Goal: Task Accomplishment & Management: Use online tool/utility

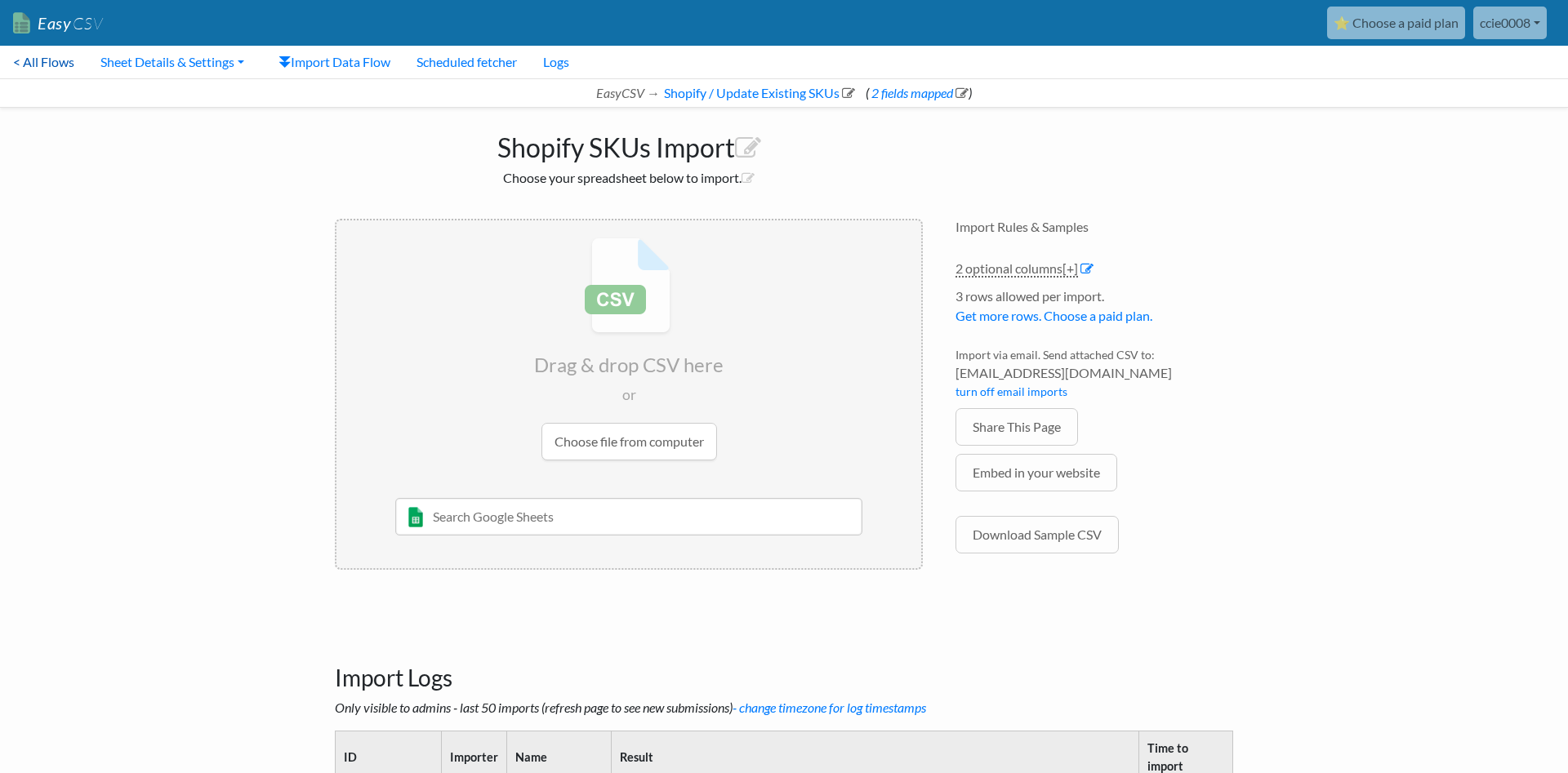
click at [44, 55] on link "< All Flows" at bounding box center [44, 61] width 88 height 32
click at [200, 58] on link "Sheet Details & Settings" at bounding box center [173, 61] width 170 height 32
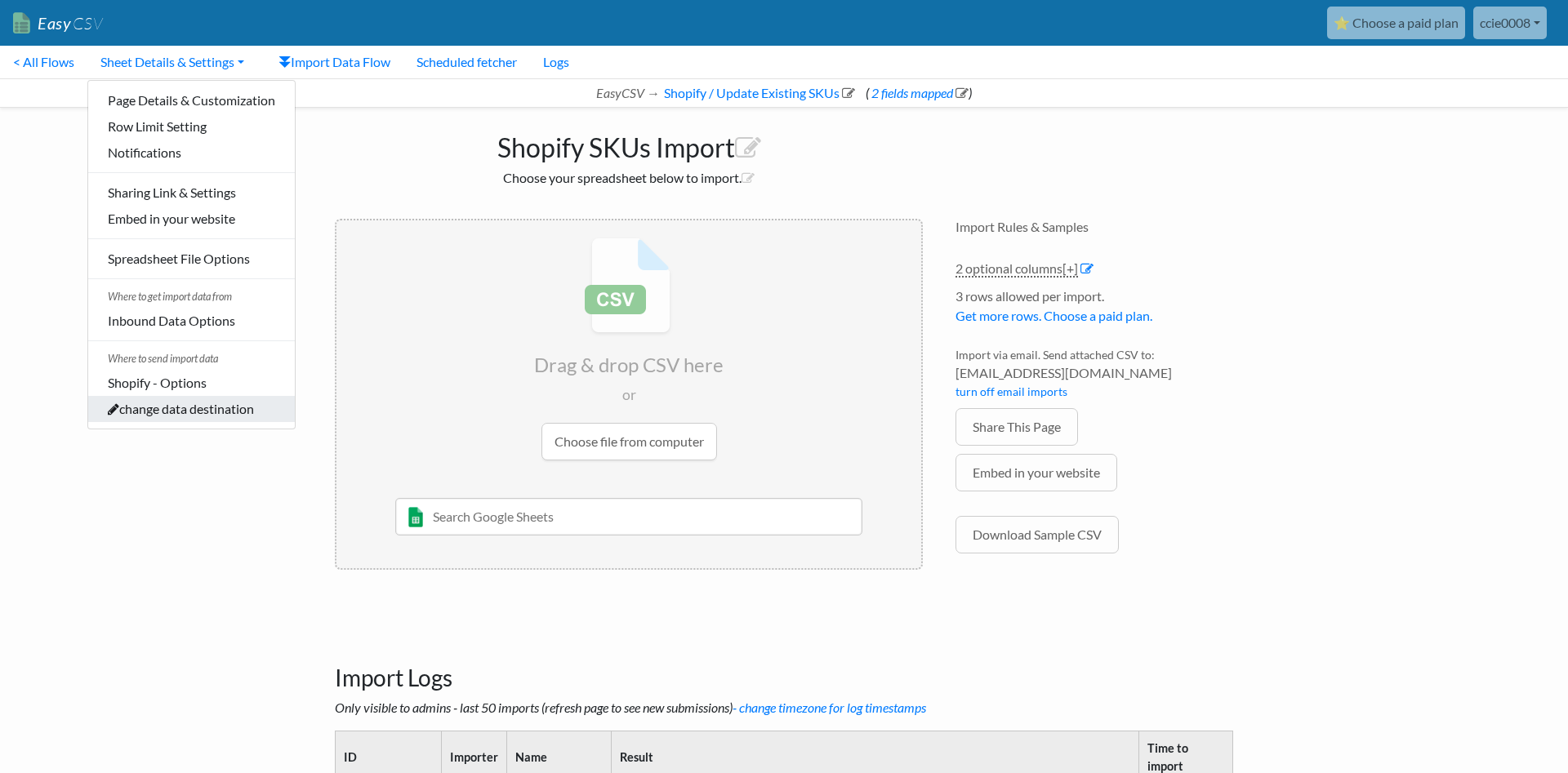
click at [190, 405] on link "change data destination" at bounding box center [192, 409] width 207 height 26
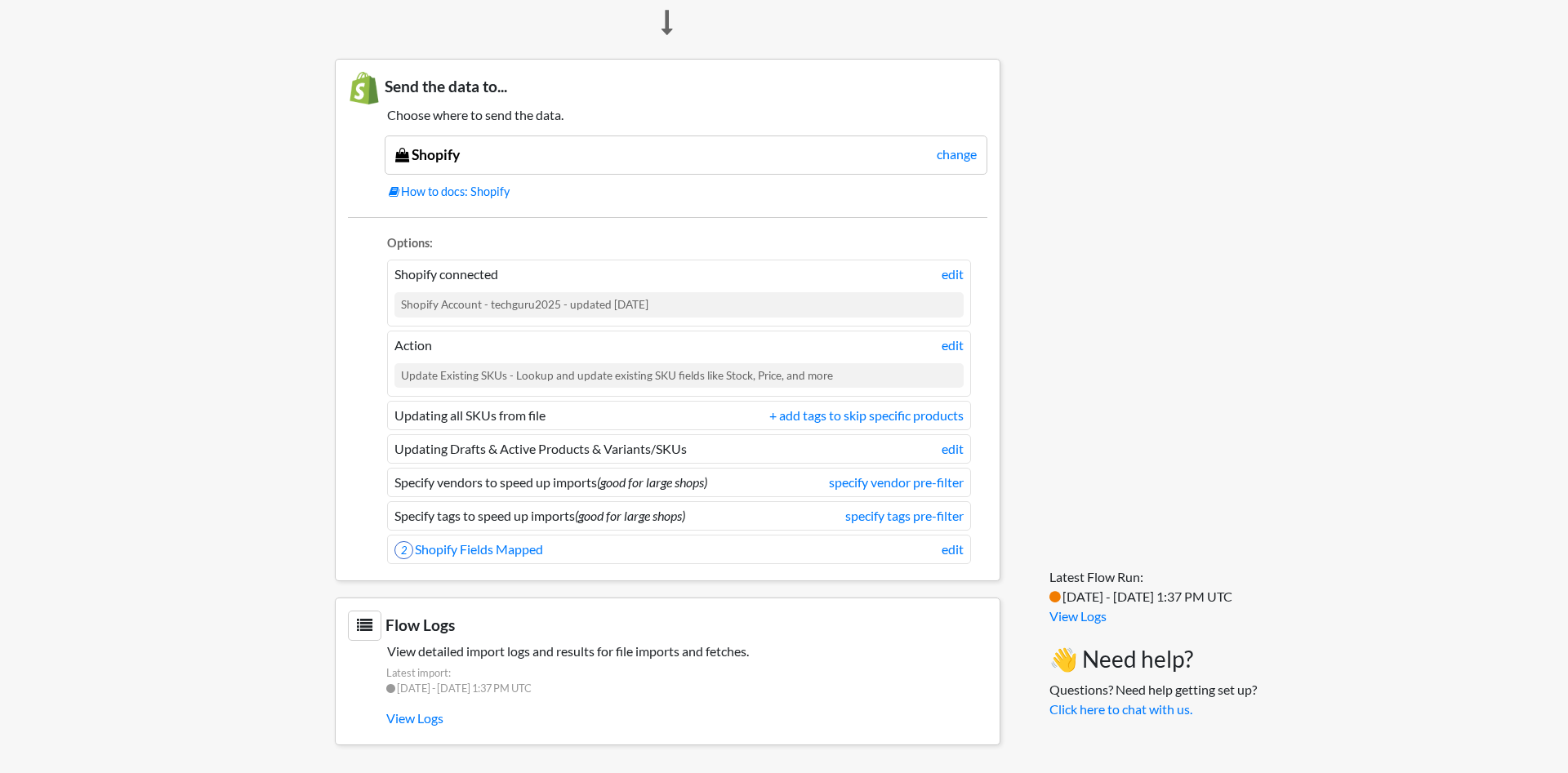
scroll to position [1217, 0]
click at [972, 160] on link "change" at bounding box center [957, 152] width 40 height 19
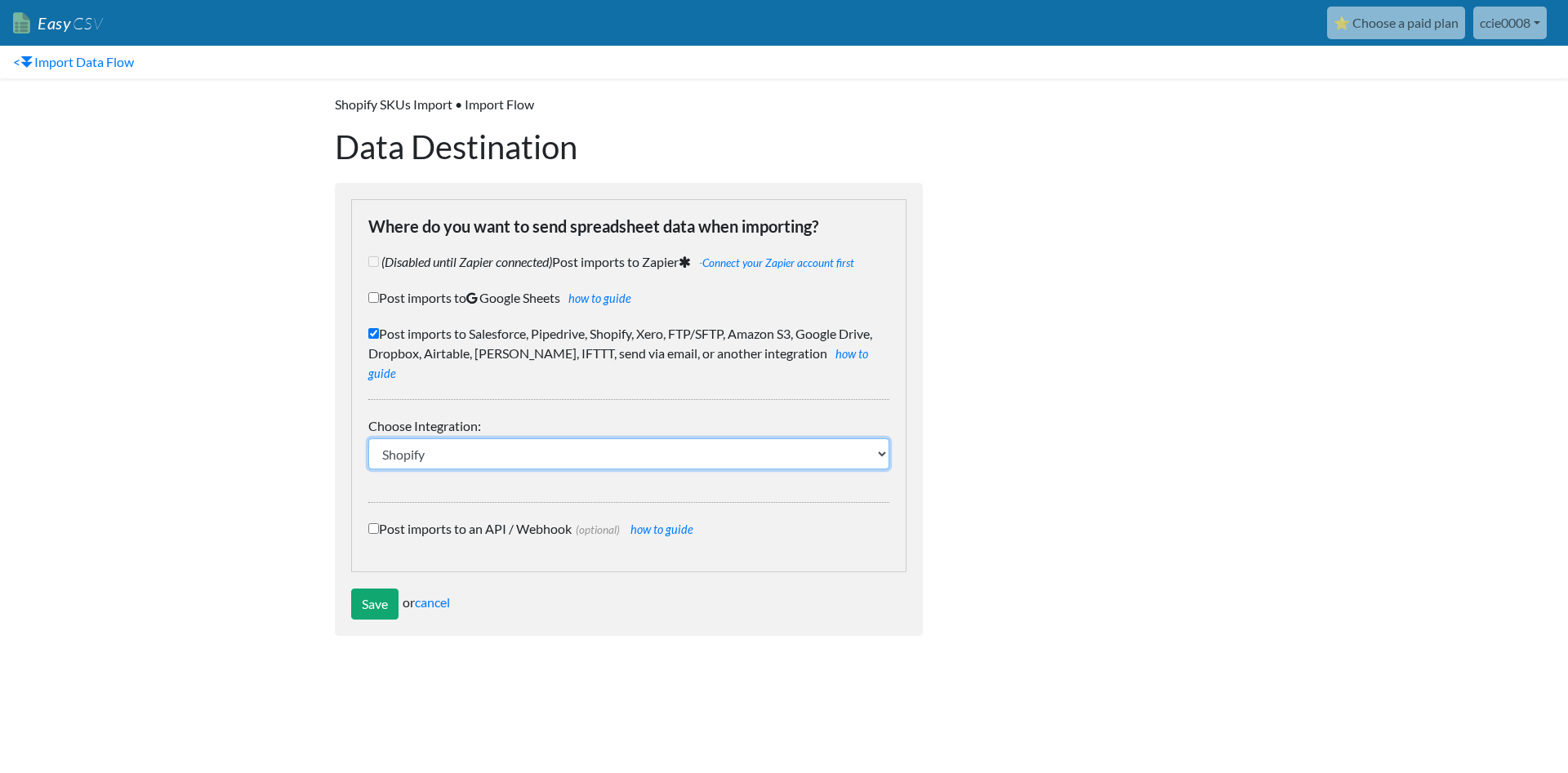
click at [368, 438] on select "IFTTT FTP or SFTP Amazon S3 HubSpot Google Big Query Salesforce Pipedrive Airta…" at bounding box center [629, 453] width 521 height 31
select select "16"
click option "Dropbox" at bounding box center [0, 0] width 0 height 0
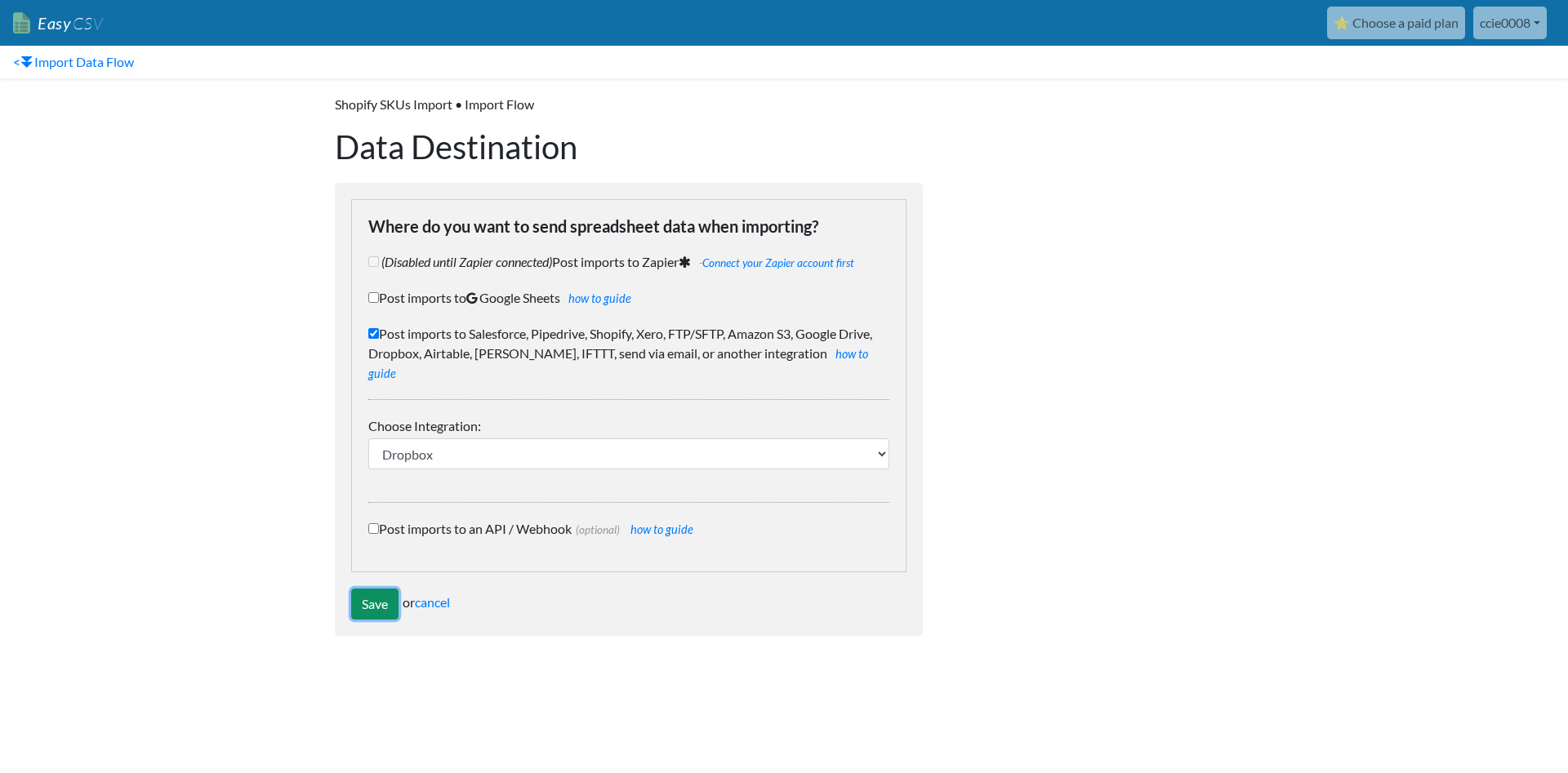
click at [379, 588] on input "Save" at bounding box center [374, 603] width 47 height 31
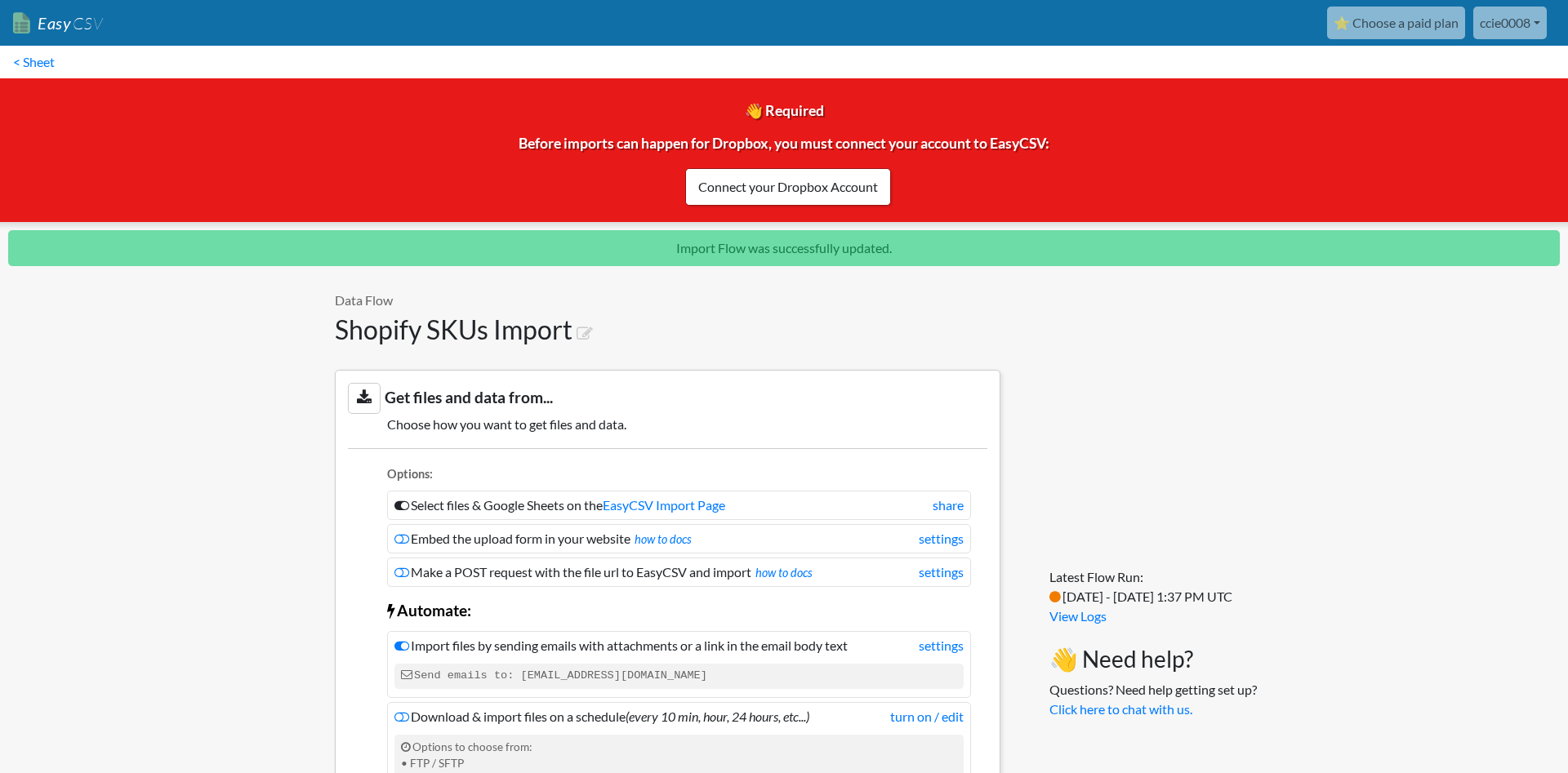
scroll to position [1384, 0]
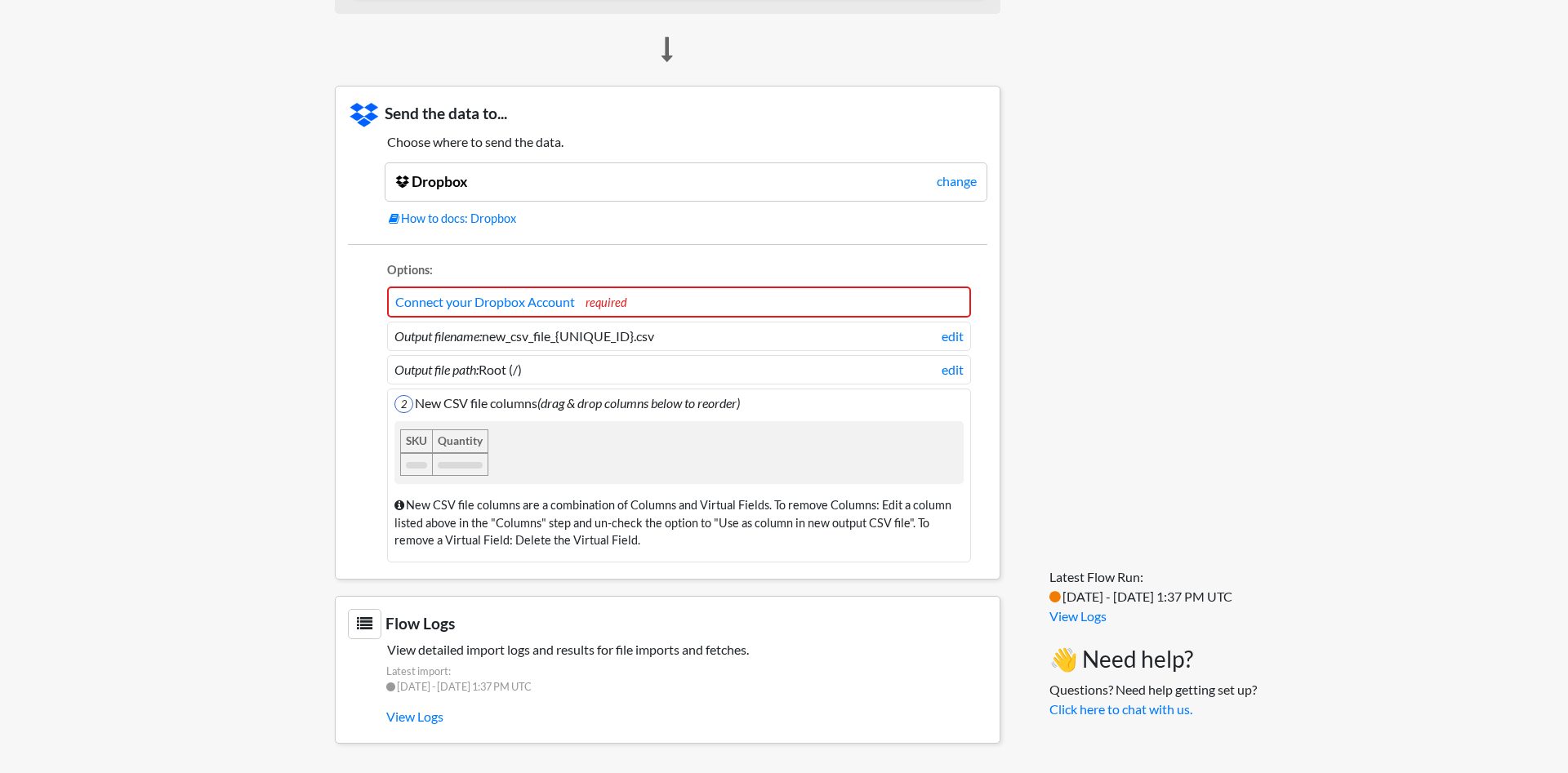
click at [744, 300] on li "Connect your Dropbox Account required" at bounding box center [679, 301] width 584 height 31
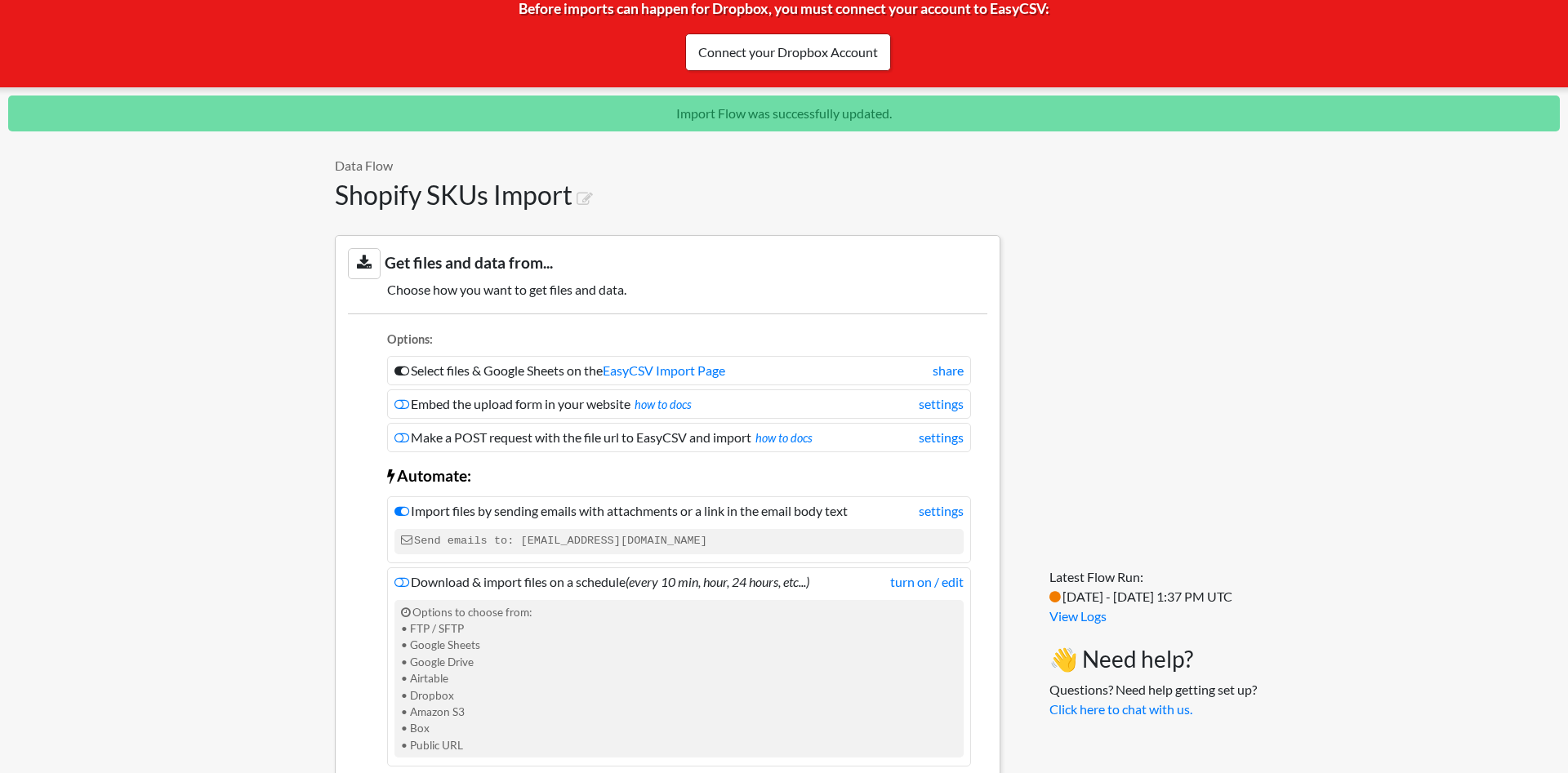
scroll to position [0, 0]
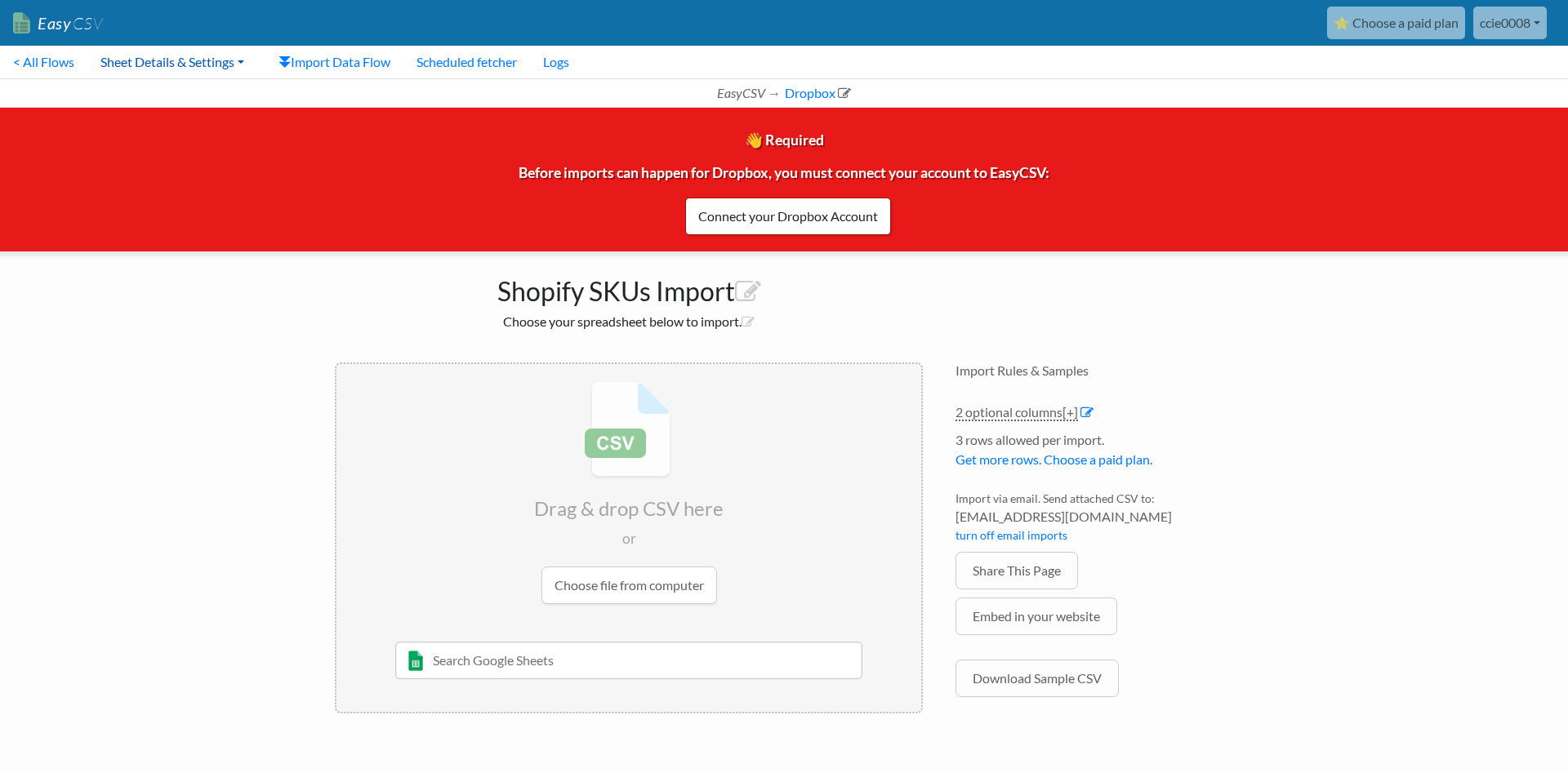
click at [132, 56] on link "Sheet Details & Settings" at bounding box center [173, 61] width 170 height 32
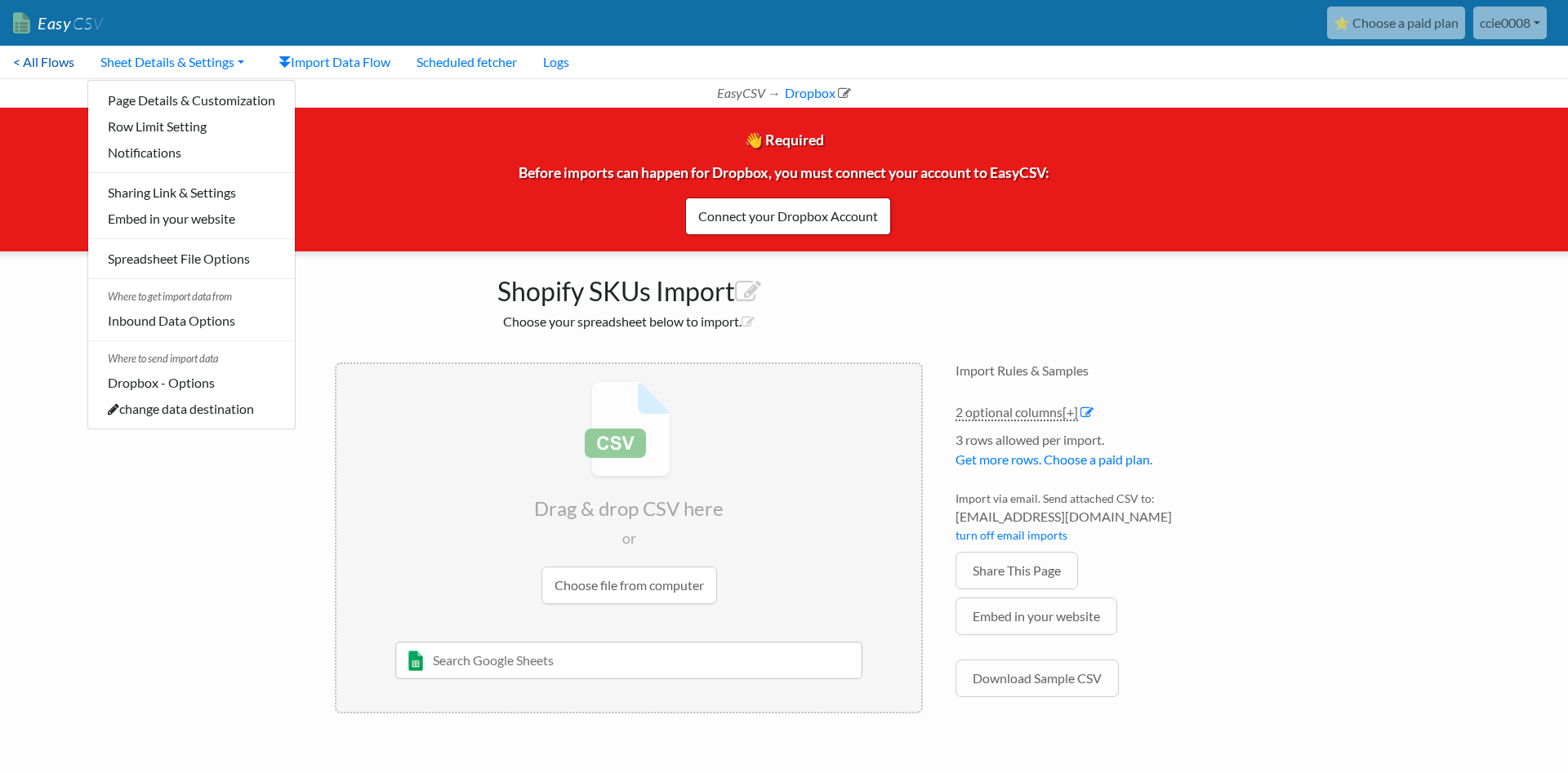
click at [52, 67] on link "< All Flows" at bounding box center [44, 61] width 88 height 32
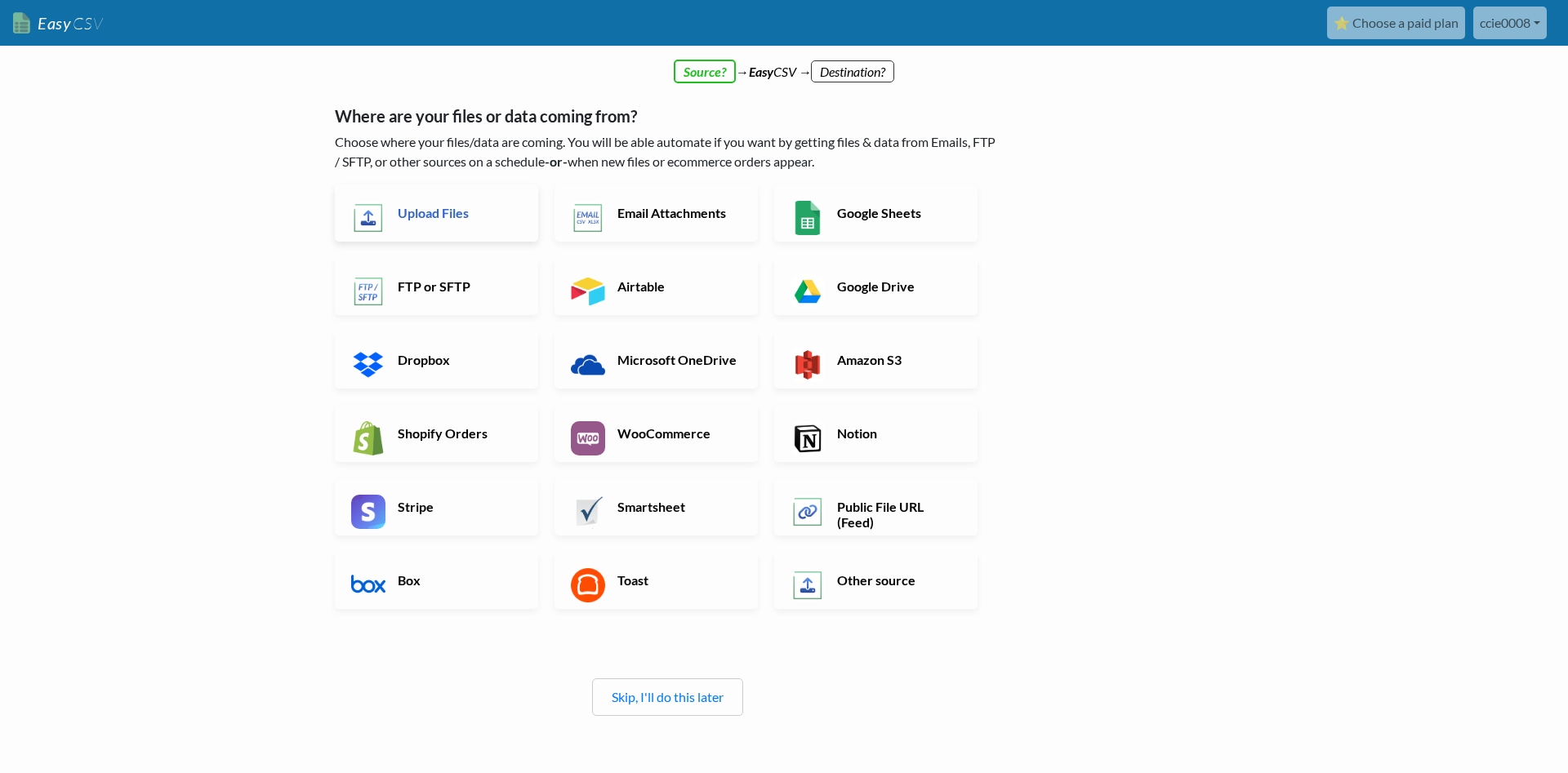
click at [467, 218] on h6 "Upload Files" at bounding box center [458, 213] width 128 height 16
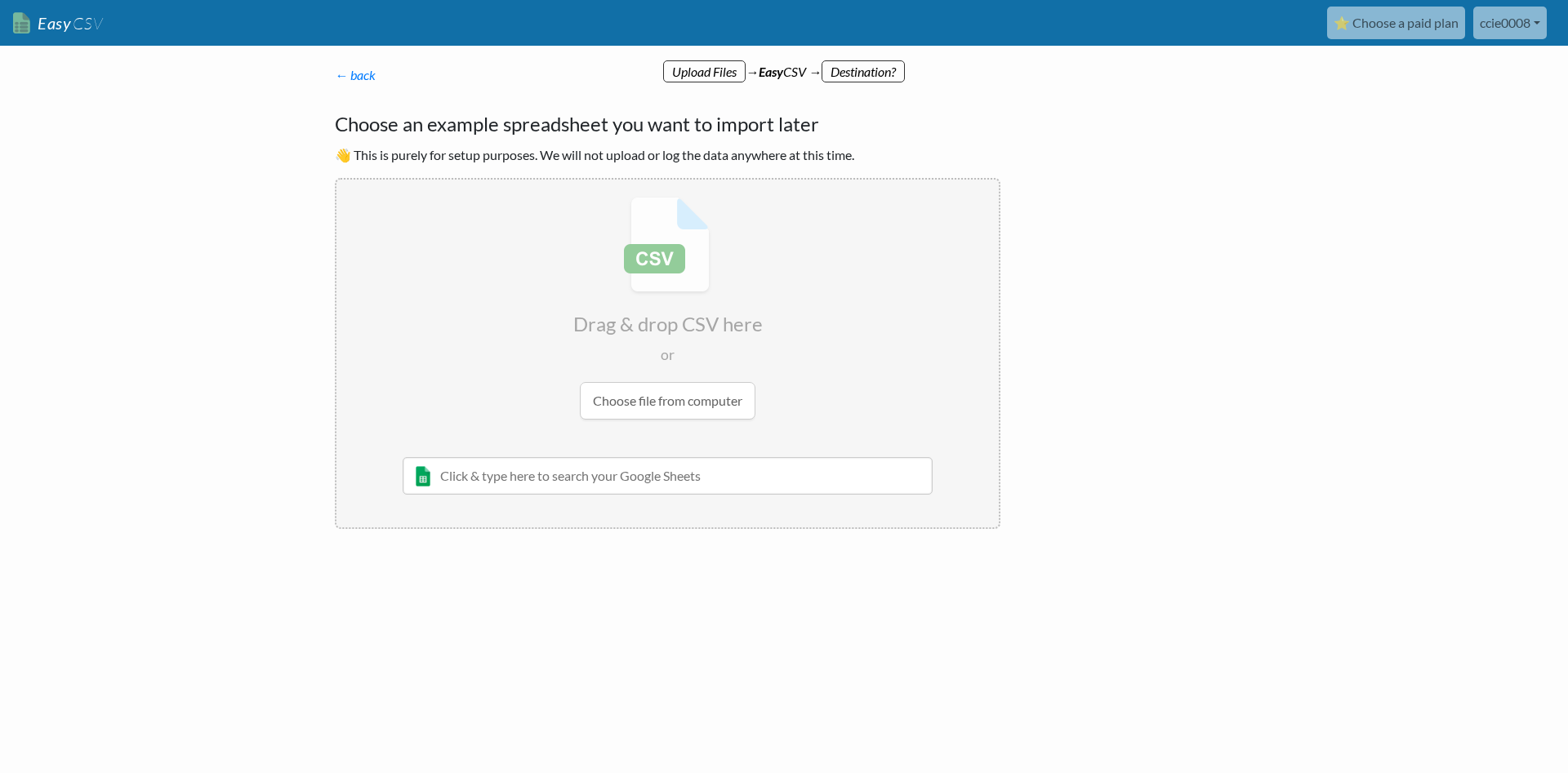
click at [702, 473] on input "text" at bounding box center [667, 476] width 530 height 38
click at [685, 403] on input "file" at bounding box center [667, 308] width 662 height 257
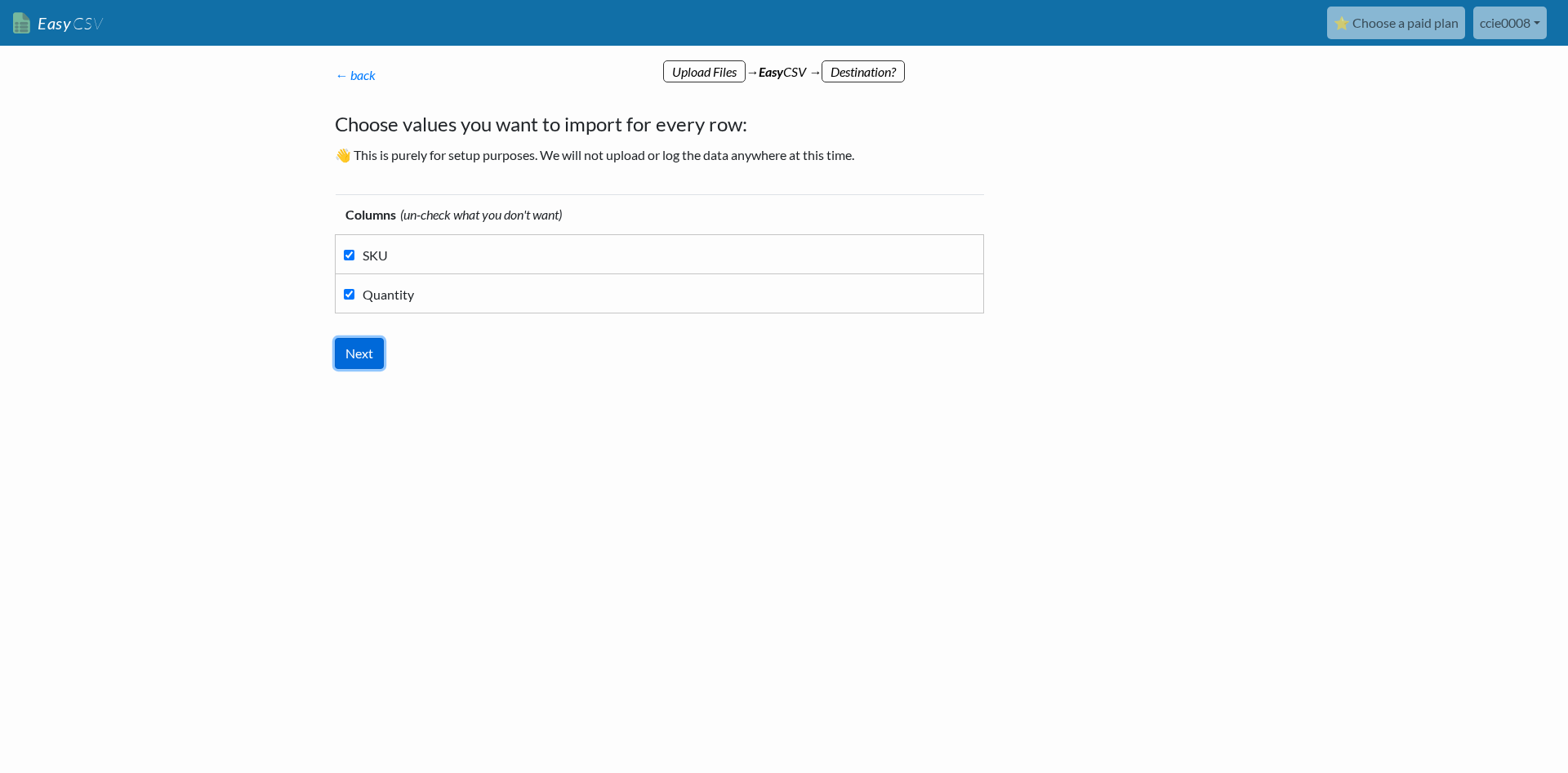
click at [359, 350] on input "Next" at bounding box center [360, 353] width 49 height 31
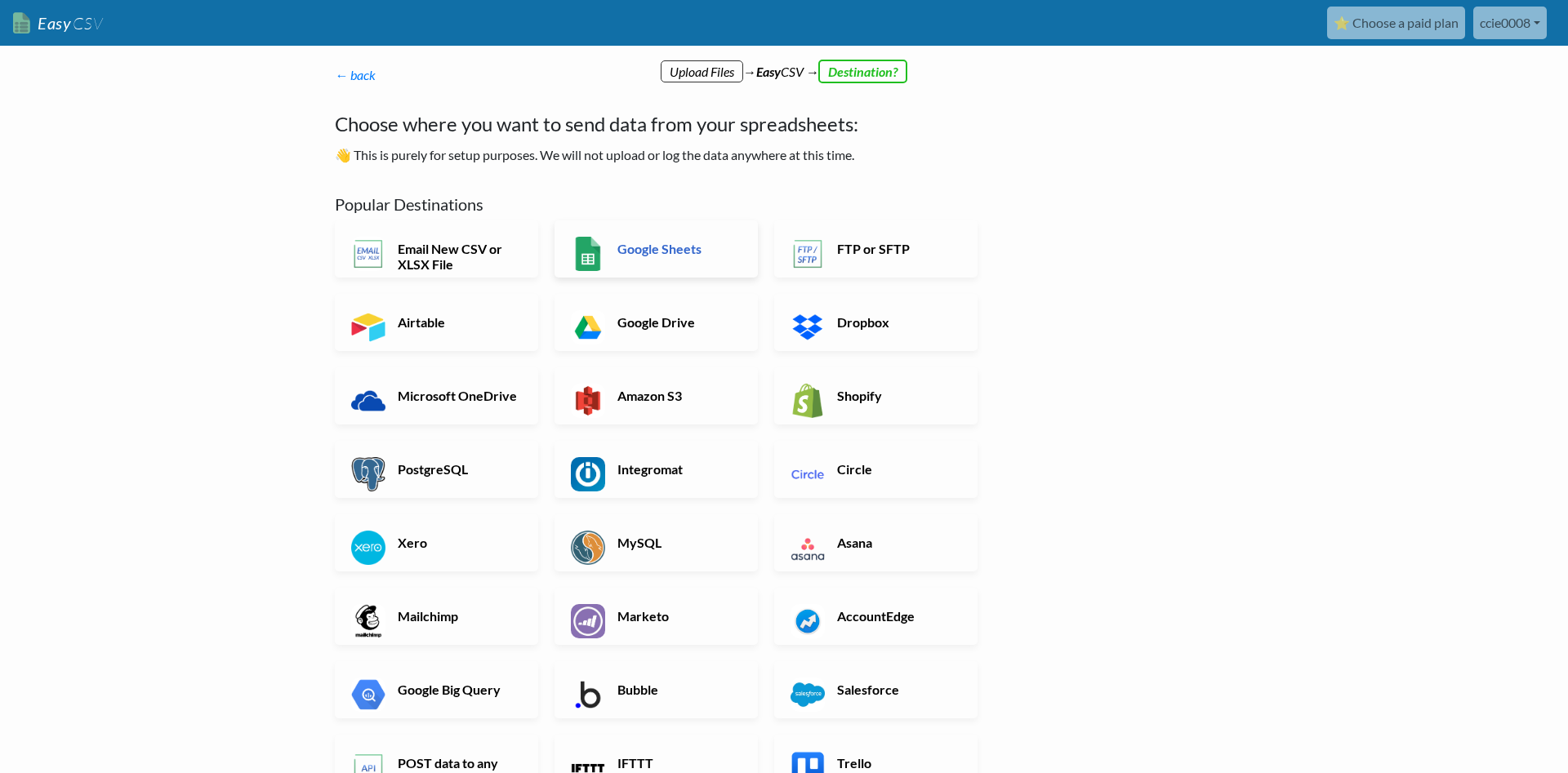
click at [683, 254] on h6 "Google Sheets" at bounding box center [677, 249] width 128 height 16
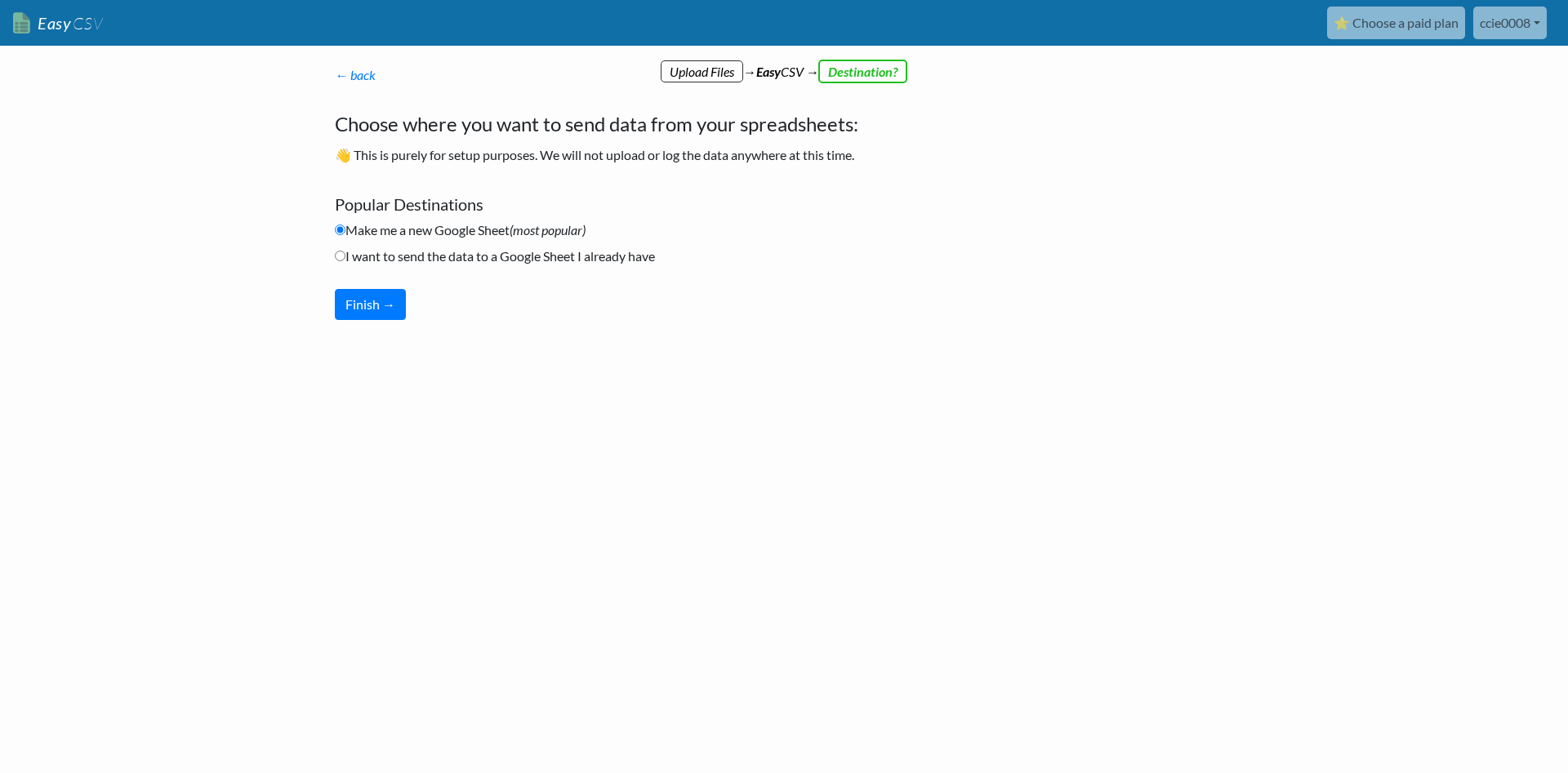
click at [683, 254] on li "I want to send the data to a Google Sheet I already have" at bounding box center [667, 259] width 666 height 26
click at [700, 66] on p "← back" at bounding box center [667, 75] width 666 height 19
click at [825, 71] on p "← back" at bounding box center [667, 75] width 666 height 19
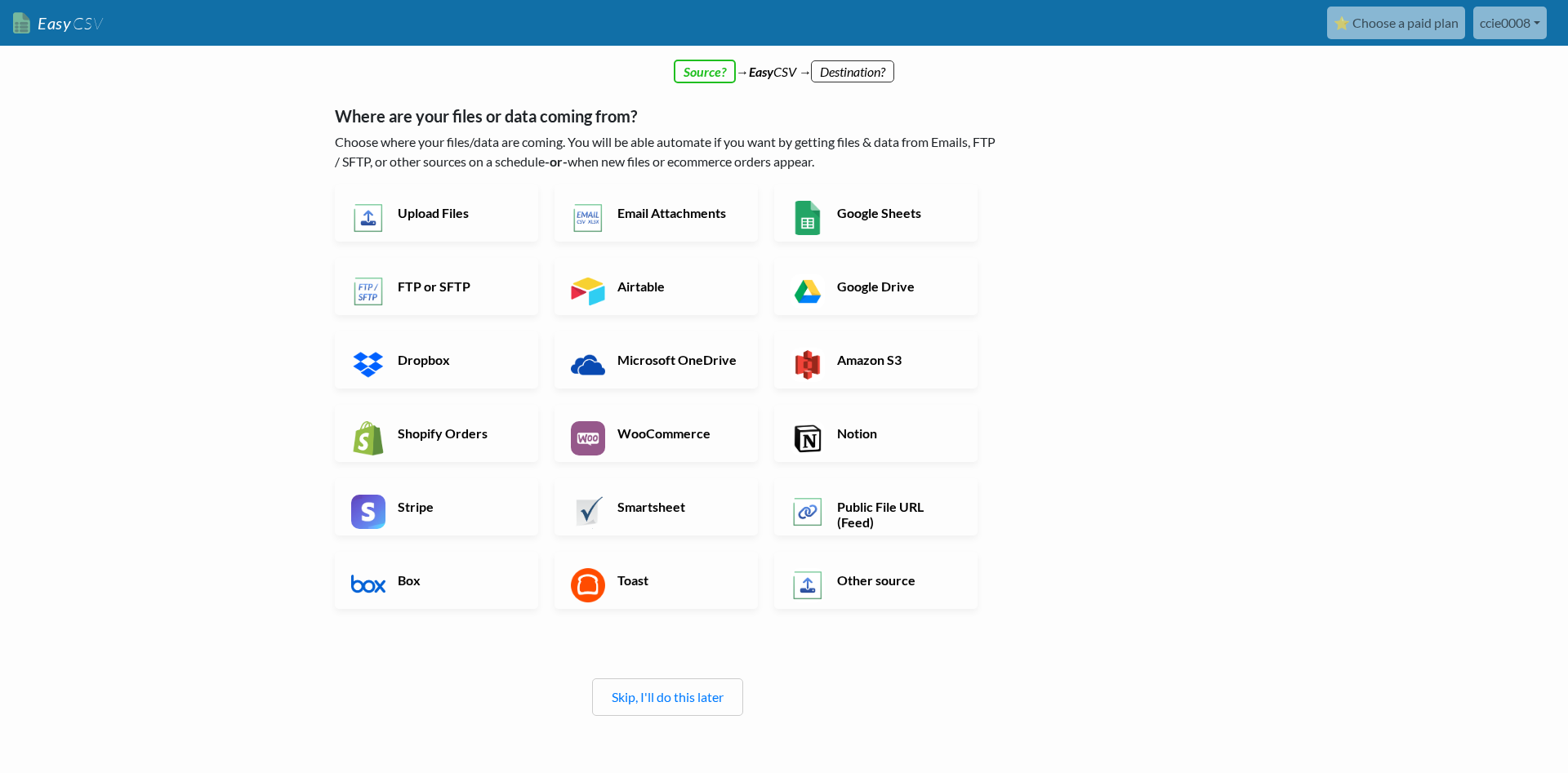
click at [1372, 35] on link "⭐ Choose a paid plan" at bounding box center [1395, 22] width 138 height 32
click at [458, 423] on link "Shopify Orders" at bounding box center [437, 433] width 203 height 57
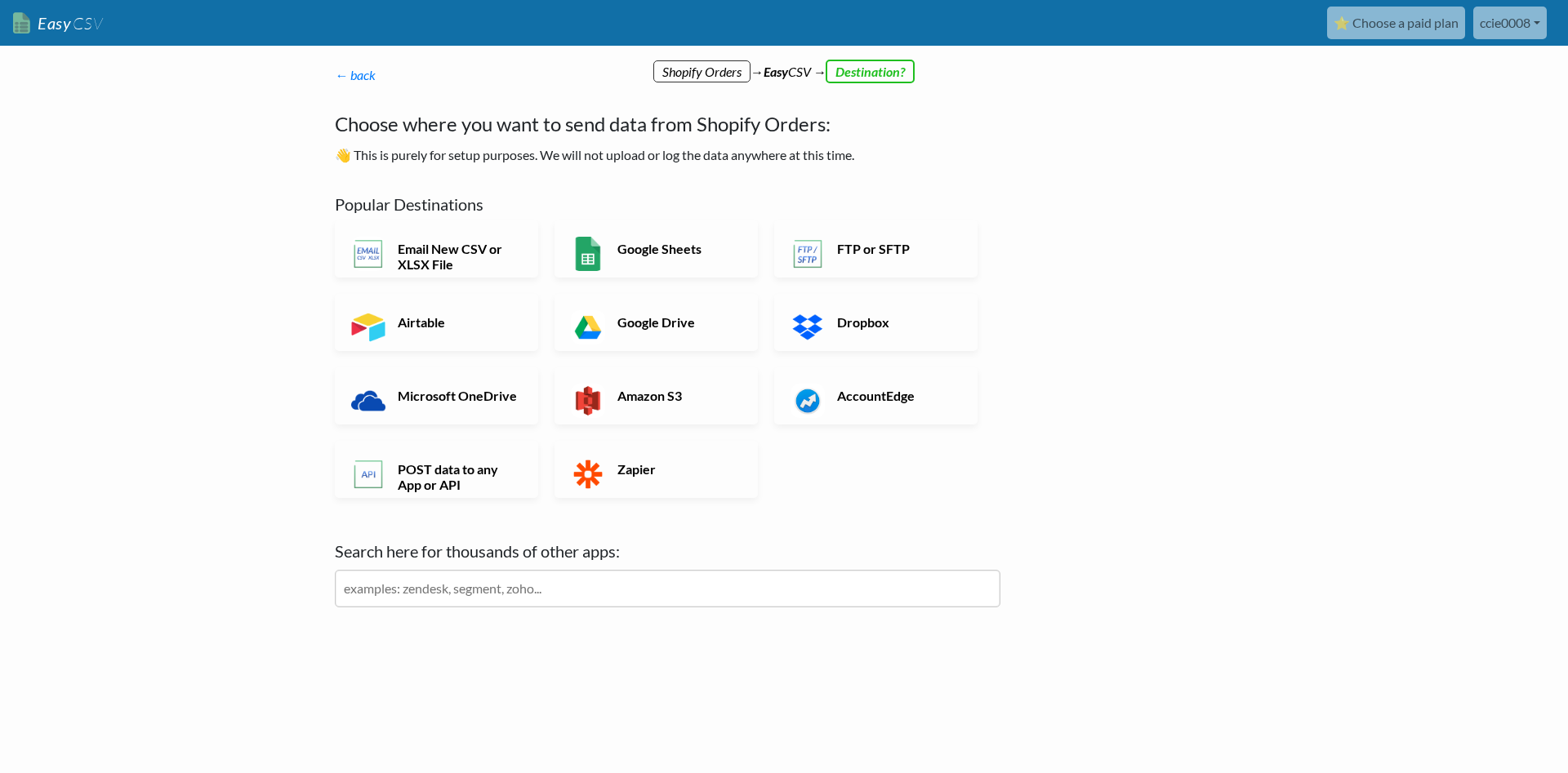
click at [480, 577] on input "text" at bounding box center [667, 588] width 666 height 38
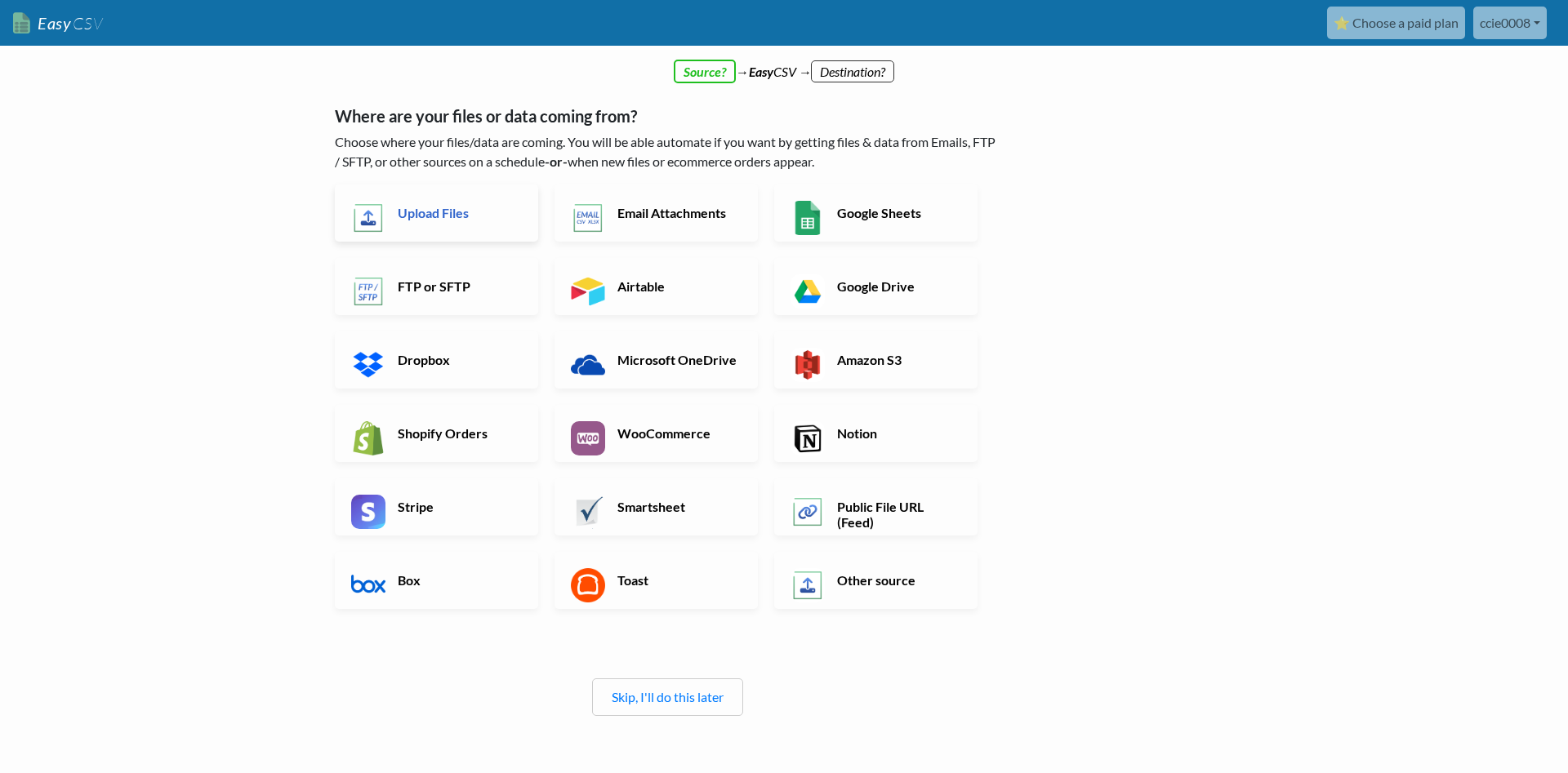
click at [428, 209] on h6 "Upload Files" at bounding box center [458, 213] width 128 height 16
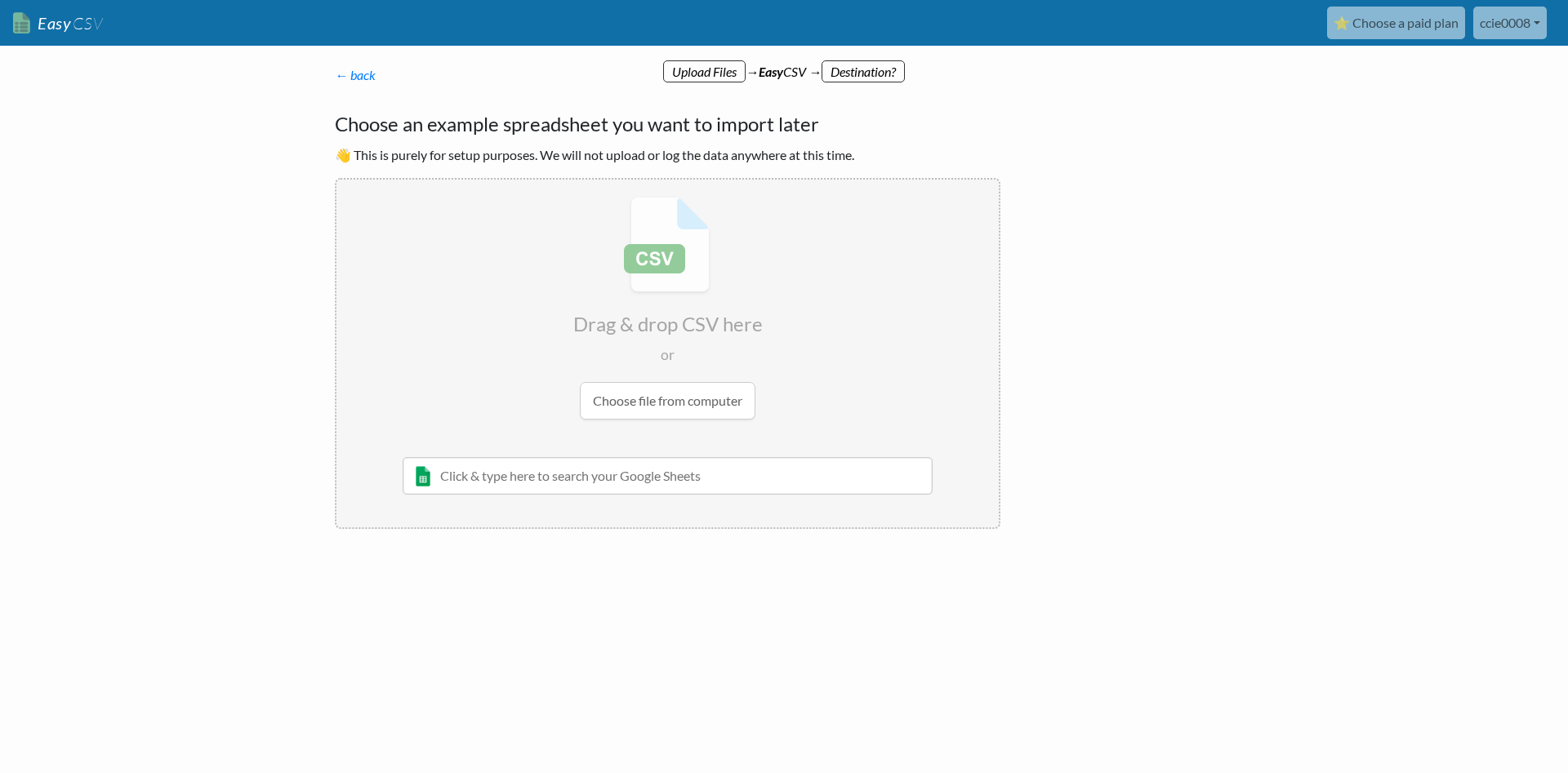
click at [667, 403] on input "file" at bounding box center [667, 308] width 662 height 257
click at [360, 79] on link "← back" at bounding box center [355, 74] width 41 height 16
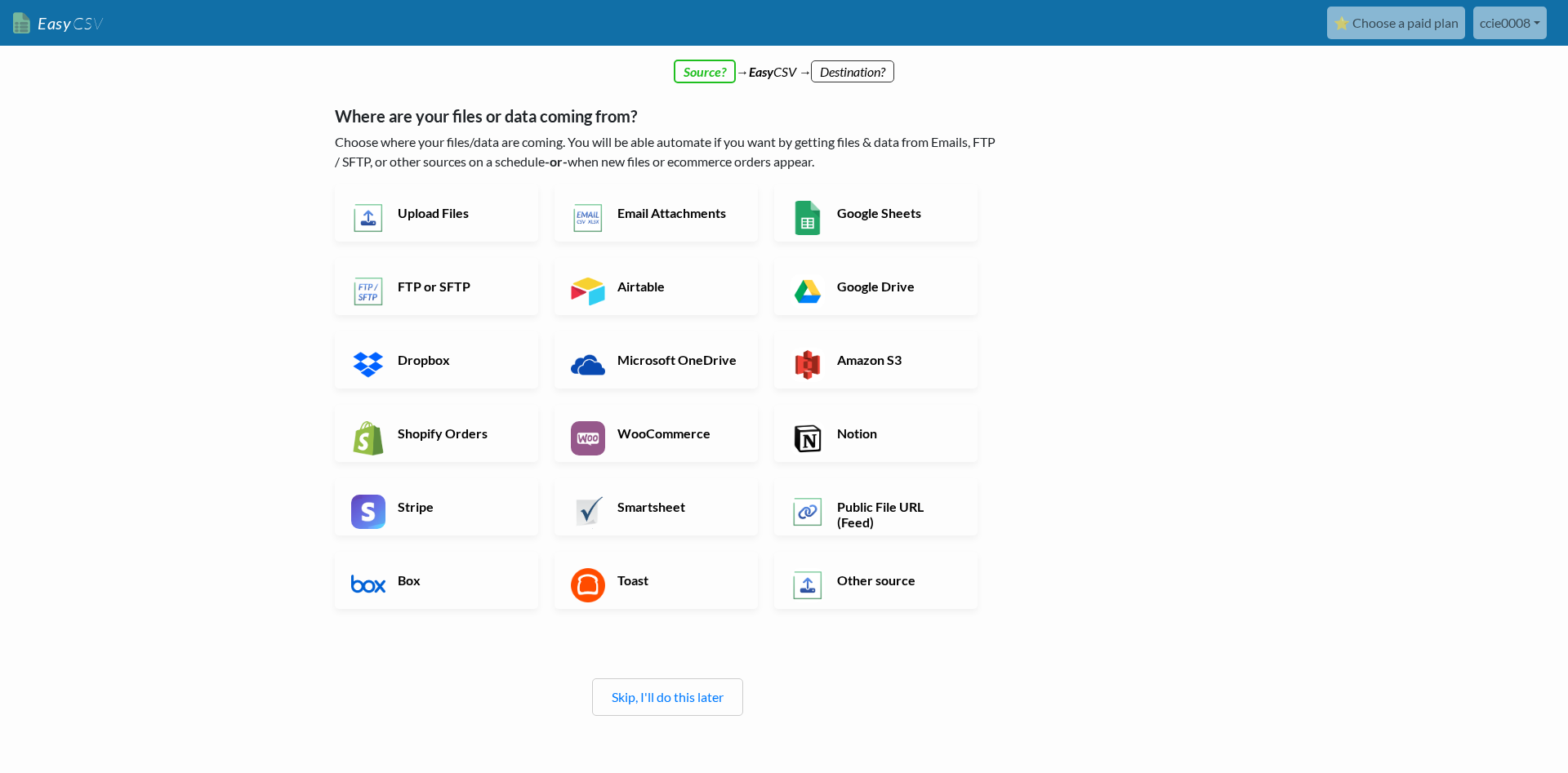
click at [66, 25] on link "Easy CSV" at bounding box center [58, 23] width 89 height 33
click at [720, 691] on link "Skip, I'll do this later" at bounding box center [668, 697] width 112 height 16
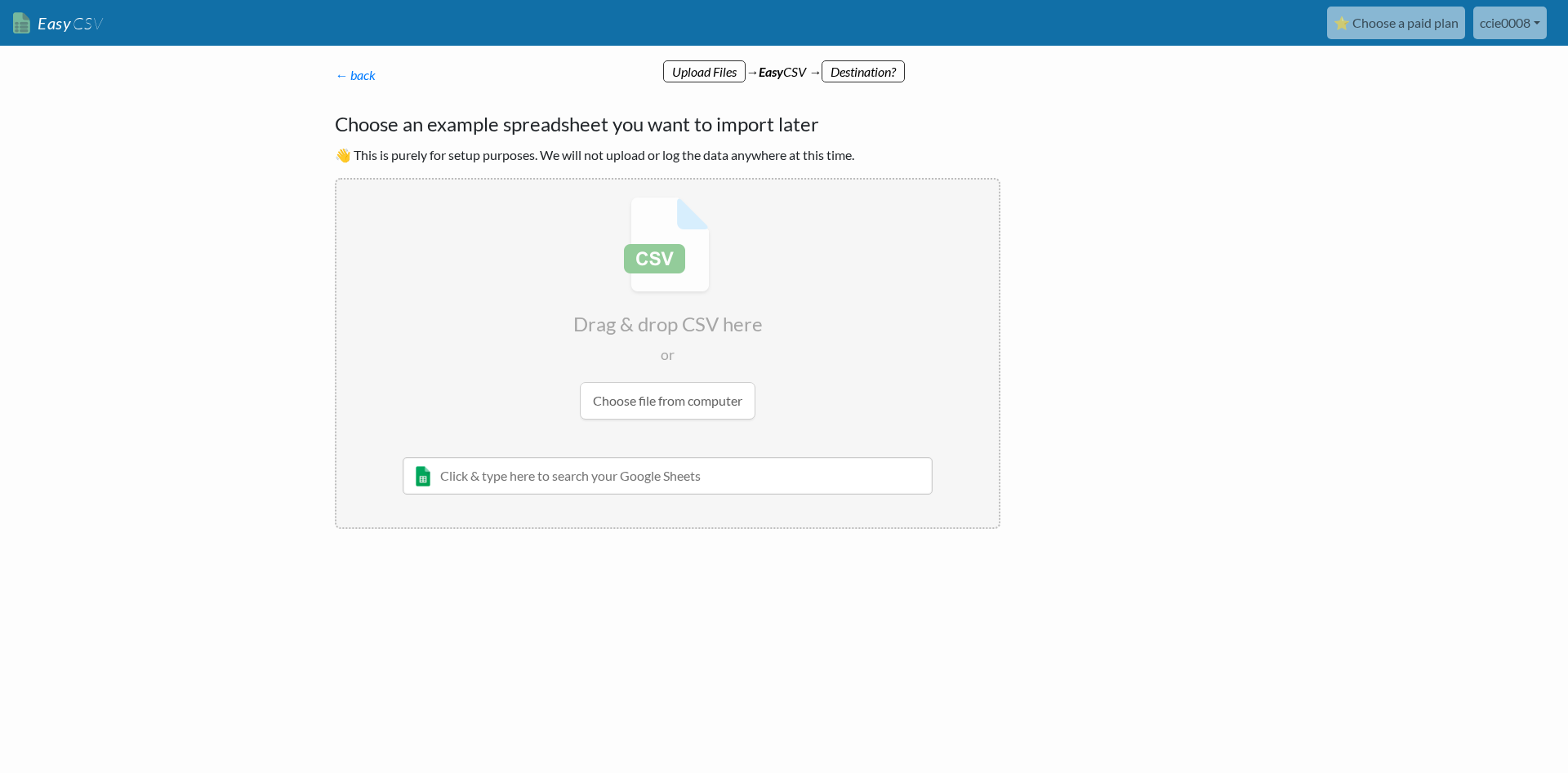
click at [1273, 309] on body "Easy CSV ⭐ Choose a paid plan ccie0008 Ccie0008 All Flows All CSV Generators Bu…" at bounding box center [784, 317] width 1568 height 635
click at [706, 405] on input "file" at bounding box center [667, 308] width 662 height 257
click at [336, 74] on link "← back" at bounding box center [355, 74] width 41 height 16
